Goal: Transaction & Acquisition: Purchase product/service

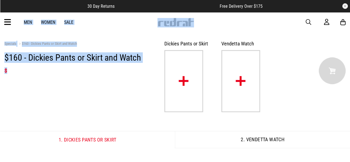
drag, startPoint x: 0, startPoint y: 0, endPoint x: 14, endPoint y: 26, distance: 30.0
